Goal: Information Seeking & Learning: Understand process/instructions

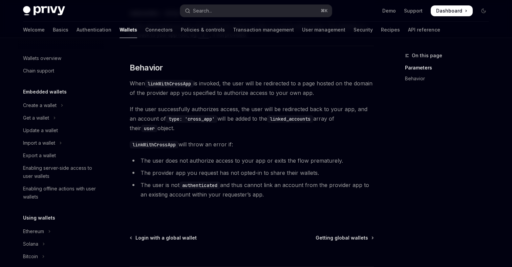
scroll to position [410, 0]
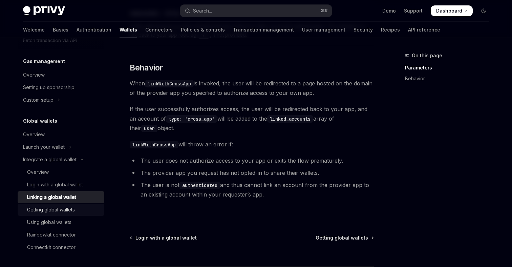
click at [66, 210] on div "Getting global wallets" at bounding box center [51, 209] width 48 height 8
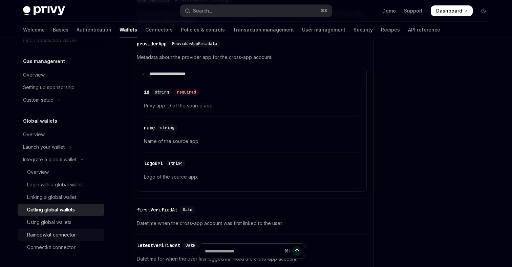
scroll to position [232, 0]
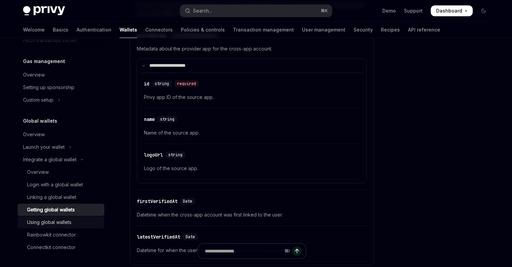
click at [66, 222] on div "Using global wallets" at bounding box center [49, 222] width 44 height 8
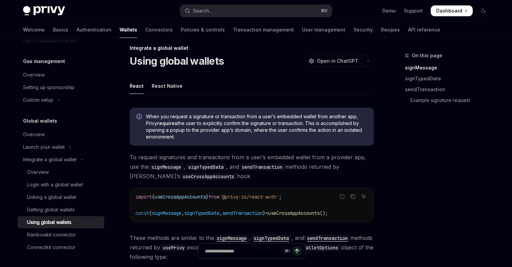
scroll to position [6, 0]
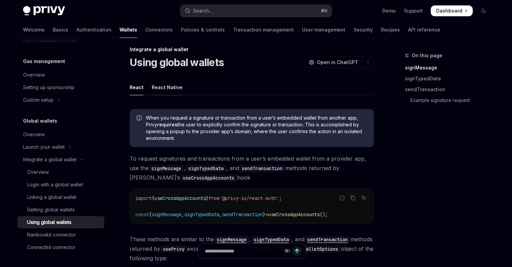
click at [165, 87] on div "React Native" at bounding box center [167, 87] width 31 height 16
type textarea "*"
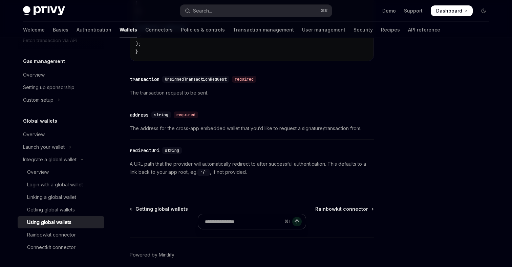
scroll to position [1291, 0]
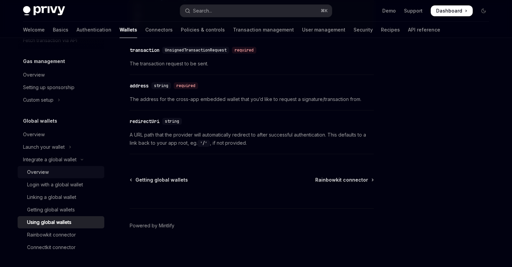
click at [49, 172] on div "Overview" at bounding box center [63, 172] width 73 height 8
